Goal: Book appointment/travel/reservation

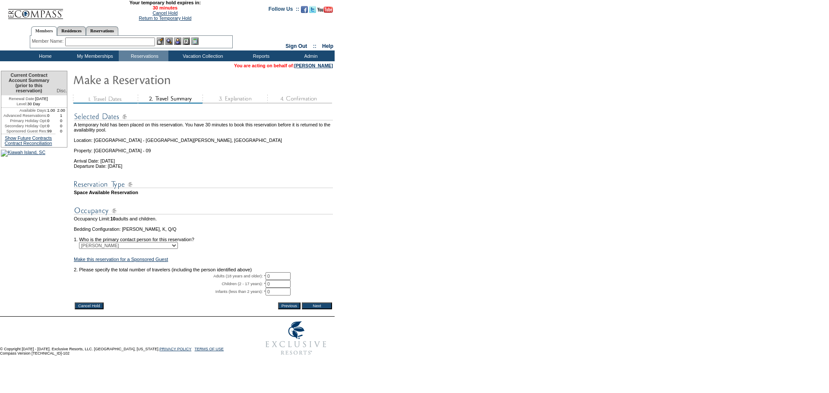
drag, startPoint x: 286, startPoint y: 287, endPoint x: 251, endPoint y: 288, distance: 35.0
click at [251, 280] on tr "Adults (18 years and older): * 0 * *" at bounding box center [203, 276] width 259 height 8
type input "2"
click at [329, 309] on input "Next" at bounding box center [317, 306] width 30 height 7
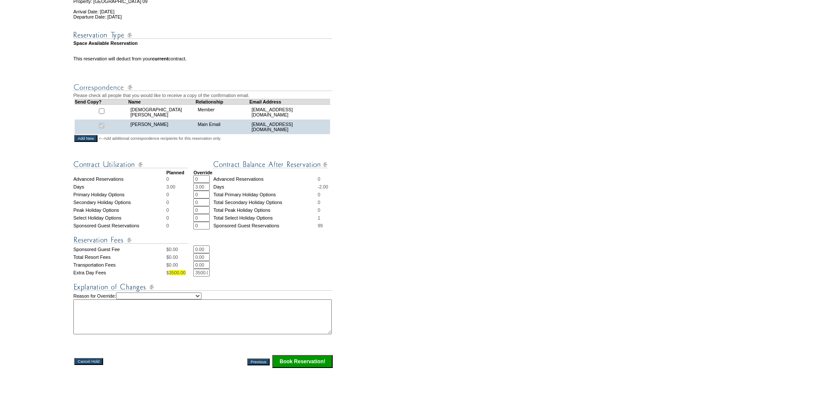
scroll to position [294, 0]
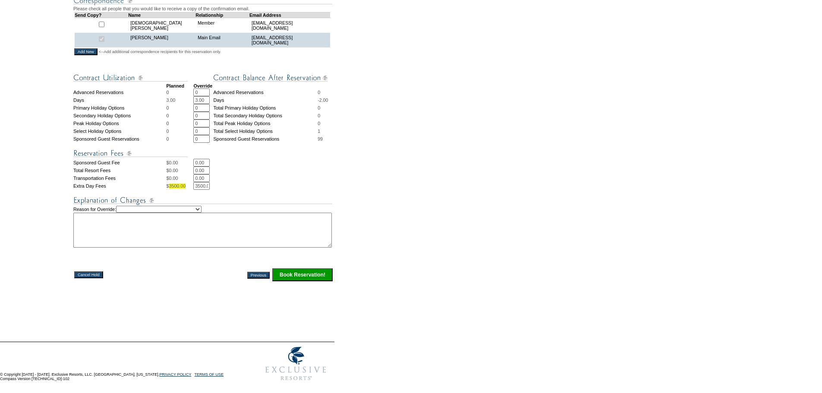
click at [196, 206] on select "Creating Continuous Stay Days Rebooked After Cancellation Editing Occupant Expe…" at bounding box center [158, 209] width 85 height 7
select select "1038"
click at [125, 206] on select "Creating Continuous Stay Days Rebooked After Cancellation Editing Occupant Expe…" at bounding box center [158, 209] width 85 height 7
click at [191, 234] on textarea at bounding box center [202, 230] width 259 height 35
type textarea "mv"
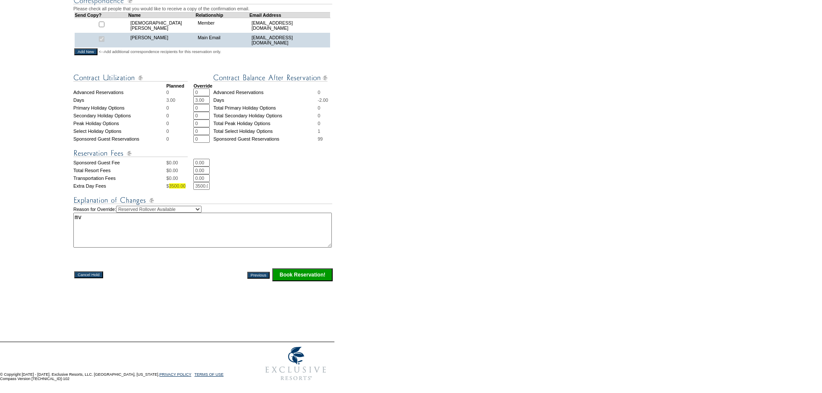
click at [305, 274] on input "Book Reservation!" at bounding box center [302, 274] width 60 height 13
